Goal: Find specific page/section: Find specific page/section

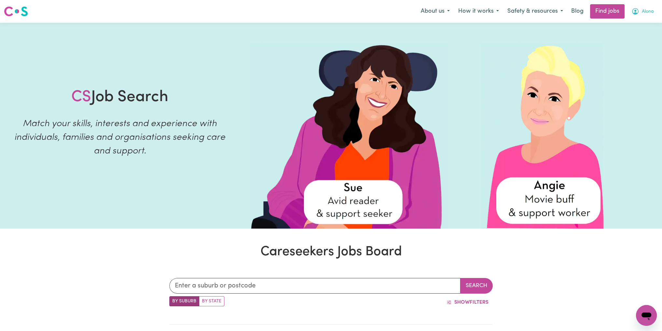
click at [640, 12] on button "Alona" at bounding box center [642, 12] width 31 height 14
click at [624, 39] on link "My Dashboard" at bounding box center [631, 37] width 51 height 12
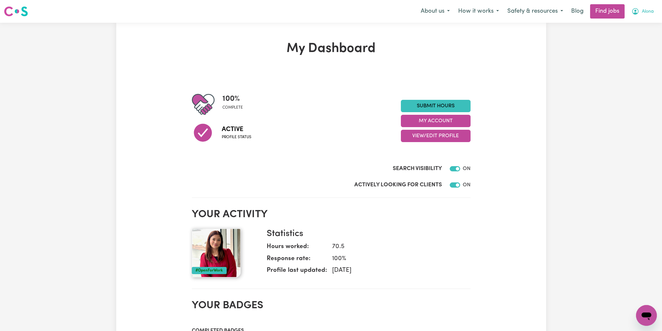
click at [650, 9] on span "Alona" at bounding box center [647, 11] width 12 height 7
click at [629, 26] on link "My Account" at bounding box center [631, 25] width 51 height 12
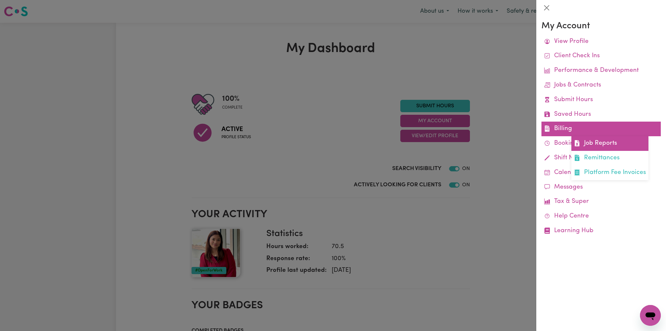
click at [585, 141] on link "Job Reports" at bounding box center [610, 143] width 77 height 15
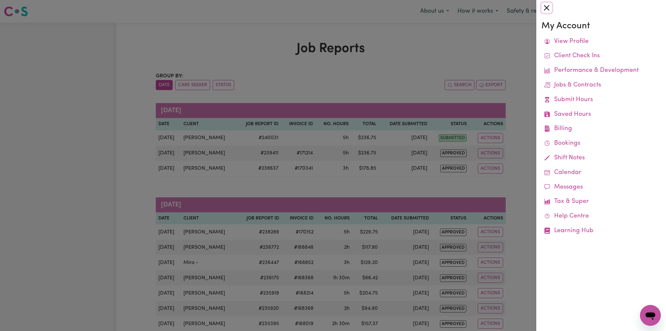
click at [545, 7] on button "Close" at bounding box center [547, 8] width 10 height 10
